Goal: Task Accomplishment & Management: Manage account settings

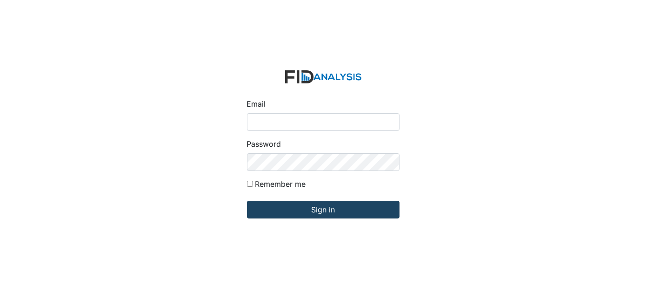
type input "[EMAIL_ADDRESS][DOMAIN_NAME]"
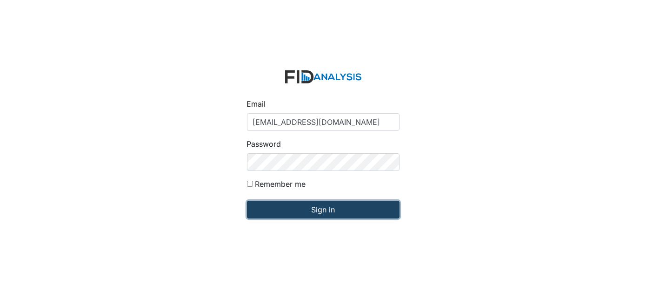
click at [298, 207] on input "Sign in" at bounding box center [323, 210] width 153 height 18
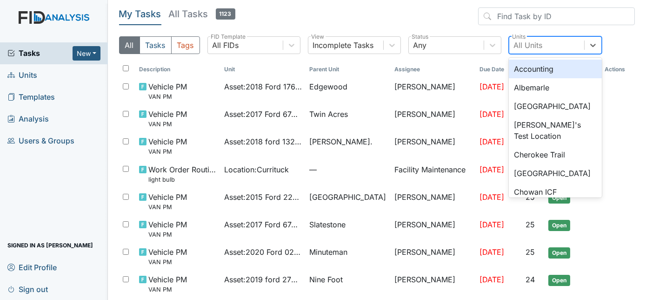
click at [535, 43] on div "All Units" at bounding box center [528, 45] width 29 height 11
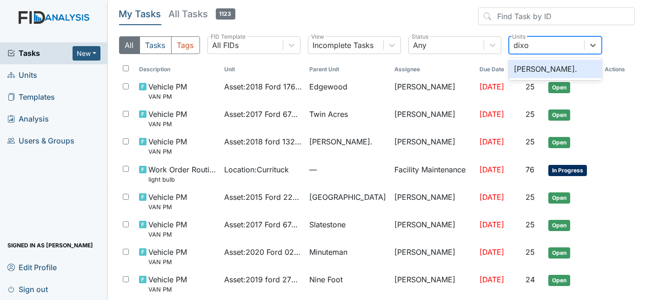
type input "dixon"
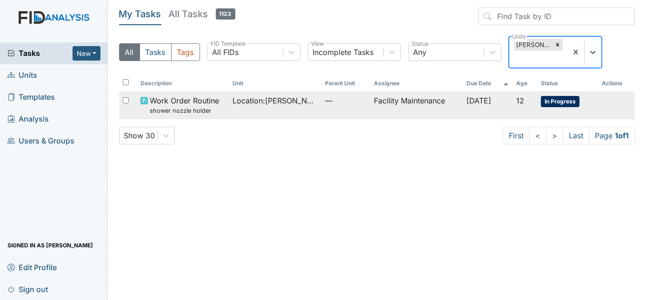
click at [482, 94] on td "Aug 12, 2025" at bounding box center [488, 104] width 50 height 27
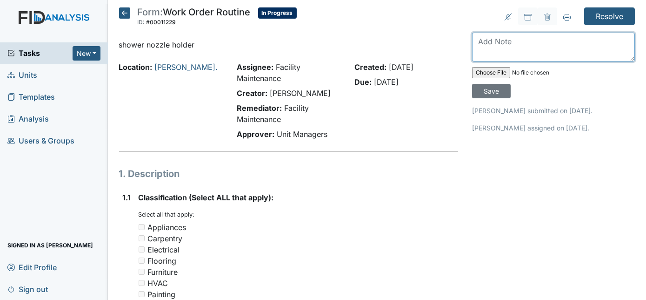
click at [507, 50] on textarea at bounding box center [553, 47] width 163 height 29
type textarea "new shower nozzle installed"
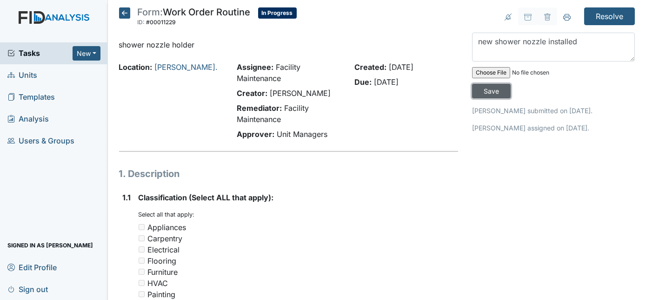
click at [511, 84] on input "Save" at bounding box center [491, 91] width 39 height 14
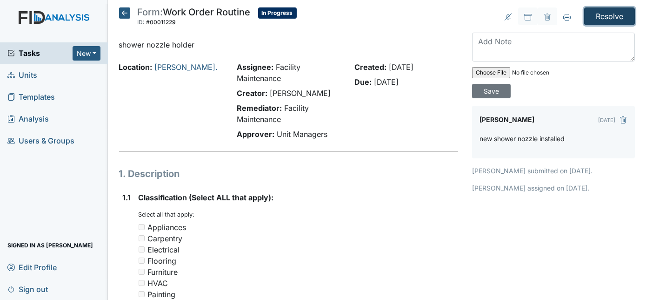
click at [599, 18] on input "Resolve" at bounding box center [610, 16] width 51 height 18
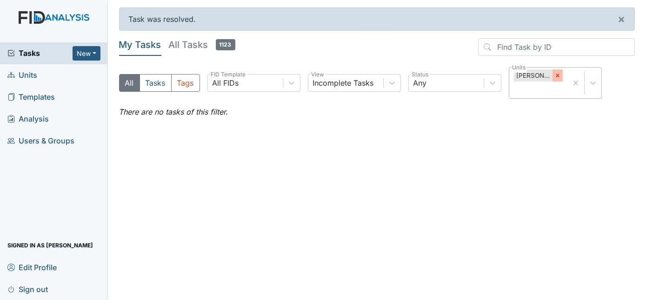
click at [555, 74] on icon at bounding box center [558, 75] width 7 height 7
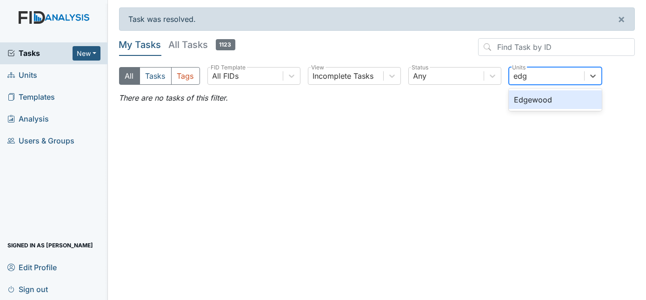
type input "edge"
type input "minuteman"
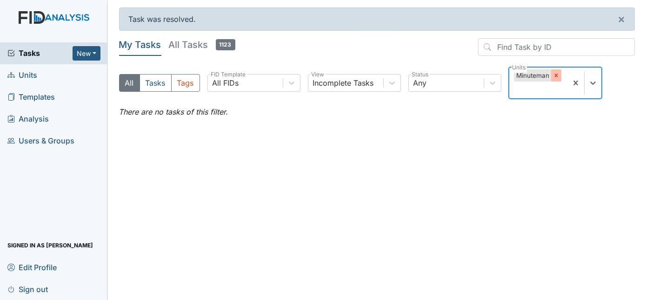
click at [558, 74] on icon at bounding box center [556, 75] width 7 height 7
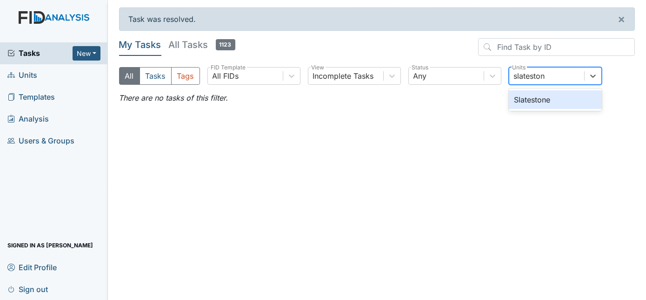
type input "slatestone"
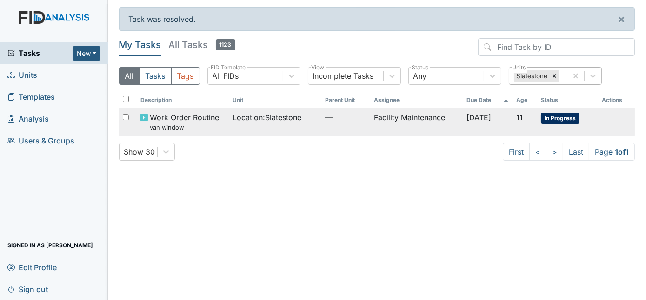
click at [392, 115] on td "Facility Maintenance" at bounding box center [416, 121] width 92 height 27
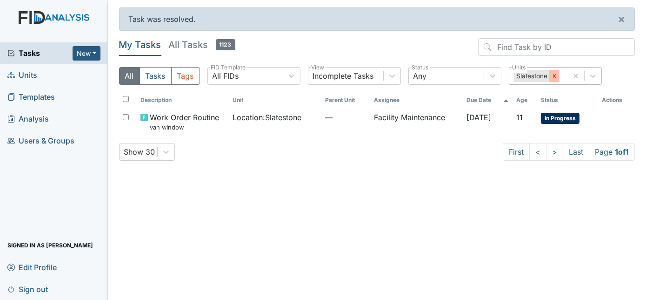
click at [551, 74] on icon at bounding box center [554, 76] width 7 height 7
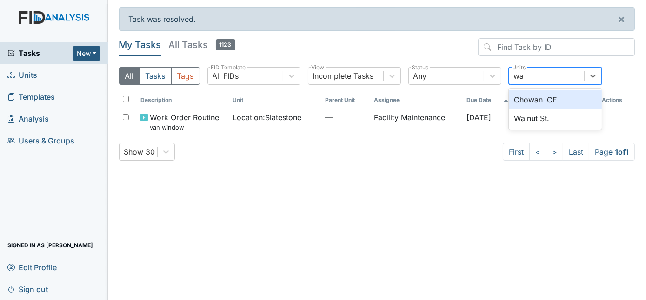
type input "w"
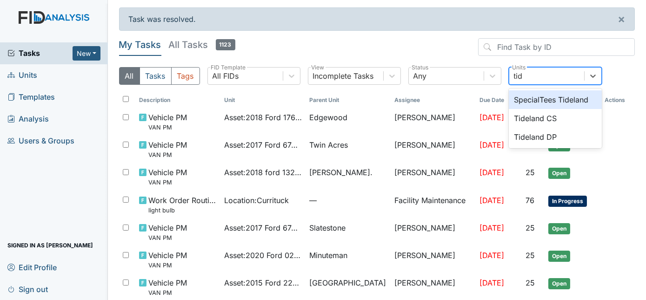
type input "tide"
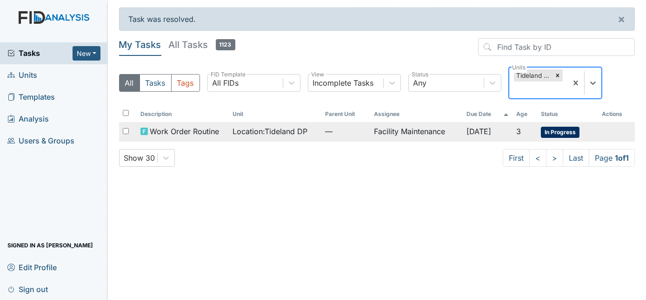
click at [370, 129] on td "Facility Maintenance" at bounding box center [416, 132] width 92 height 20
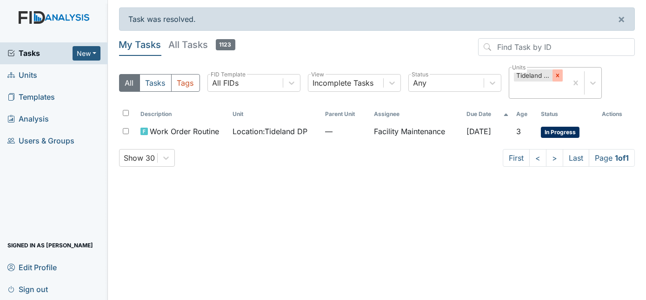
click at [559, 75] on icon at bounding box center [558, 75] width 7 height 7
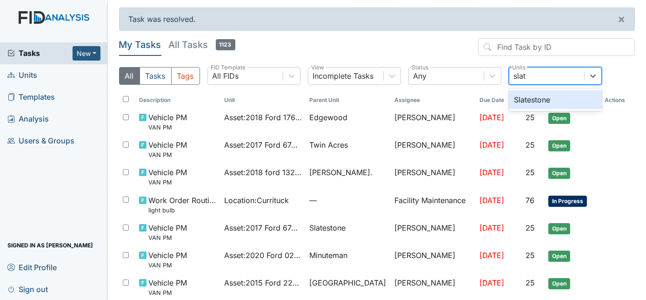
type input "slate"
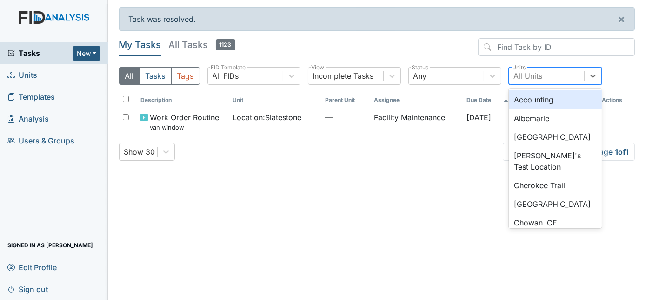
click at [541, 77] on div "All Units" at bounding box center [528, 75] width 29 height 11
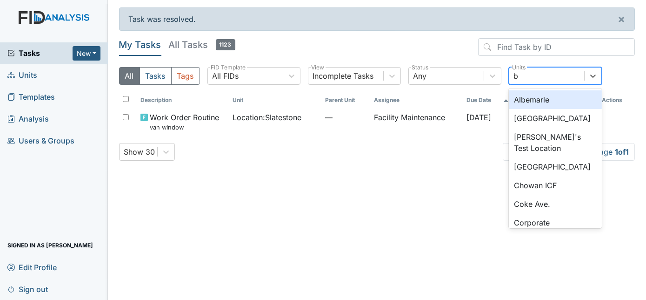
type input "be"
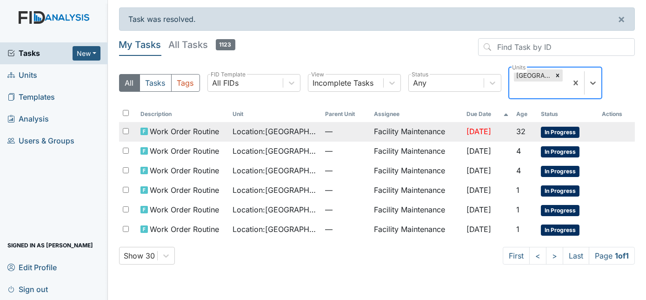
click at [339, 133] on span "—" at bounding box center [346, 131] width 42 height 11
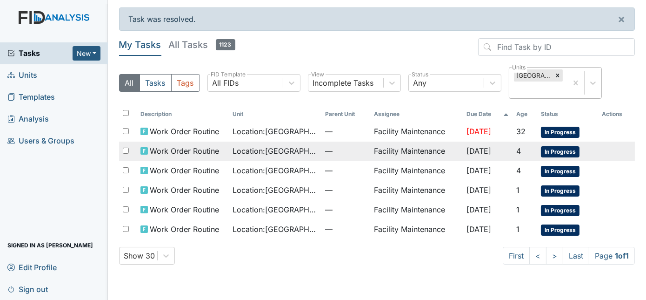
click at [276, 151] on span "Location : Beaufort Heights" at bounding box center [275, 150] width 85 height 11
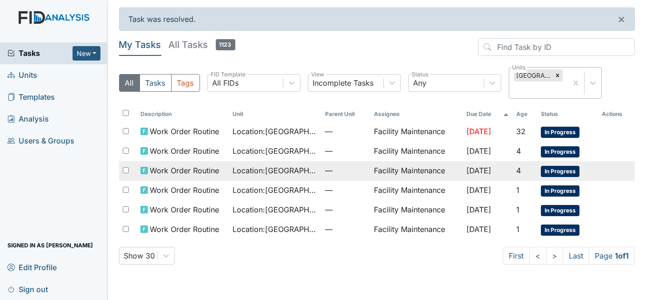
click at [259, 165] on span "Location : Beaufort Heights" at bounding box center [275, 170] width 85 height 11
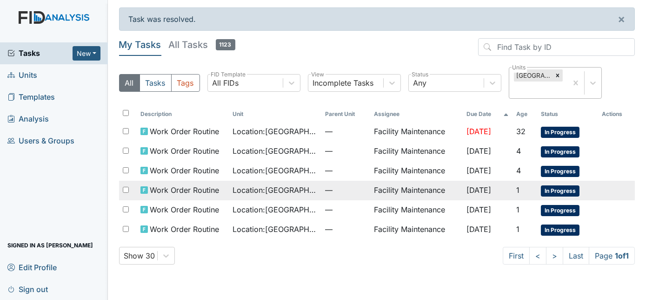
click at [372, 184] on td "Facility Maintenance" at bounding box center [416, 191] width 92 height 20
click at [383, 188] on td "Facility Maintenance" at bounding box center [416, 191] width 92 height 20
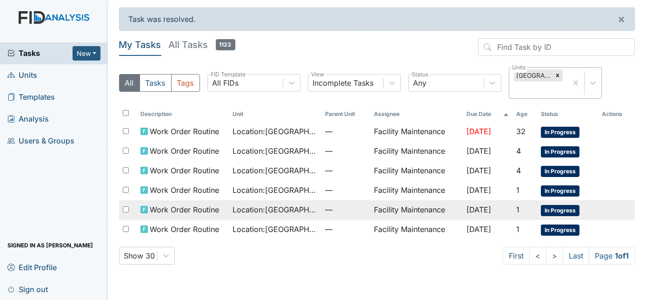
click at [395, 211] on td "Facility Maintenance" at bounding box center [416, 210] width 92 height 20
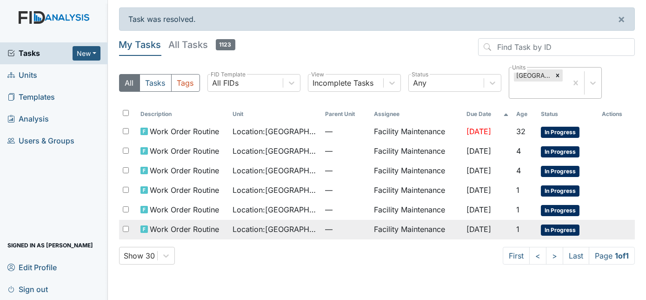
click at [278, 229] on span "Location : Beaufort Heights" at bounding box center [275, 228] width 85 height 11
